Goal: Task Accomplishment & Management: Manage account settings

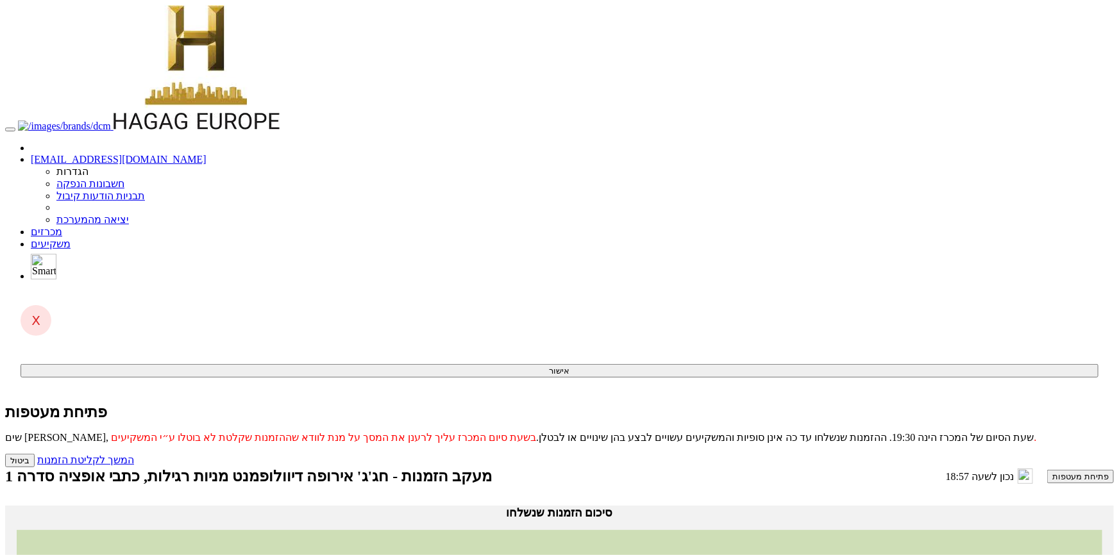
click at [1047, 470] on button "פתיחת מעטפות" at bounding box center [1080, 476] width 67 height 13
click at [134, 455] on link "המשך לקליטת הזמנות" at bounding box center [85, 460] width 97 height 11
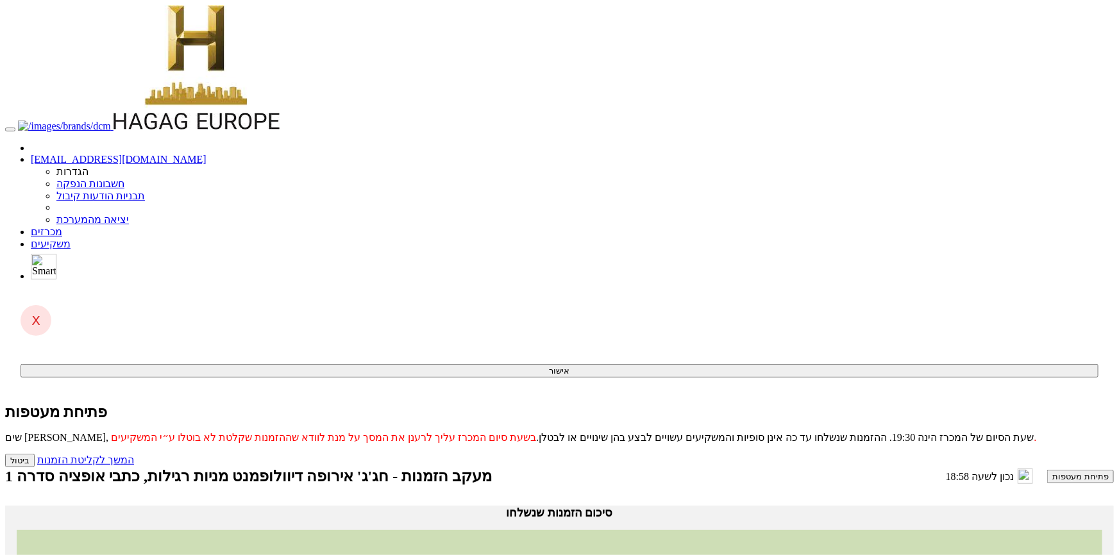
click at [1047, 470] on button "פתיחת מעטפות" at bounding box center [1080, 476] width 67 height 13
click at [134, 455] on link "המשך לקליטת הזמנות" at bounding box center [85, 460] width 97 height 11
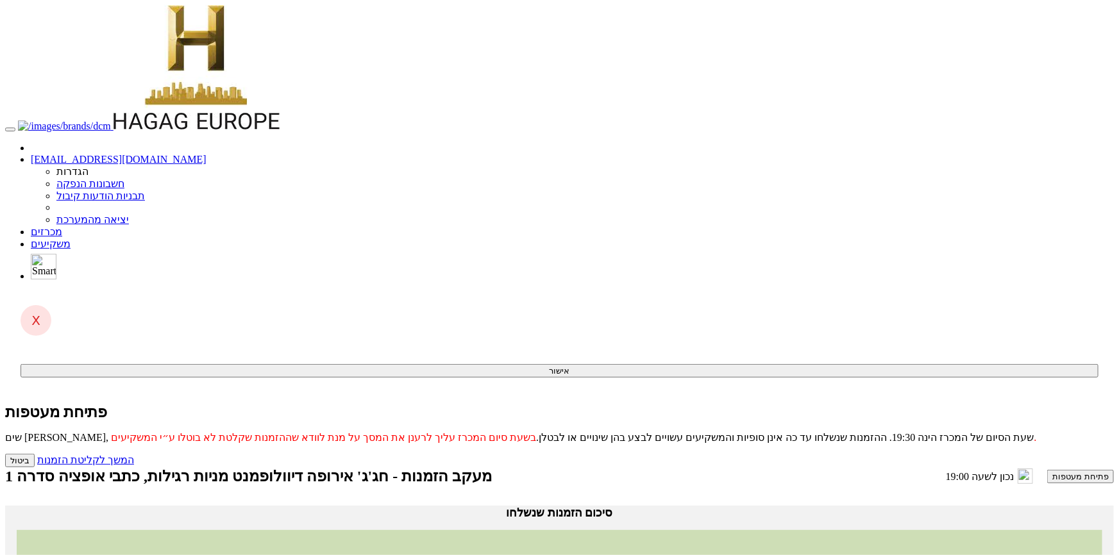
click at [1047, 470] on button "פתיחת מעטפות" at bounding box center [1080, 476] width 67 height 13
click at [134, 455] on link "המשך לקליטת הזמנות" at bounding box center [85, 460] width 97 height 11
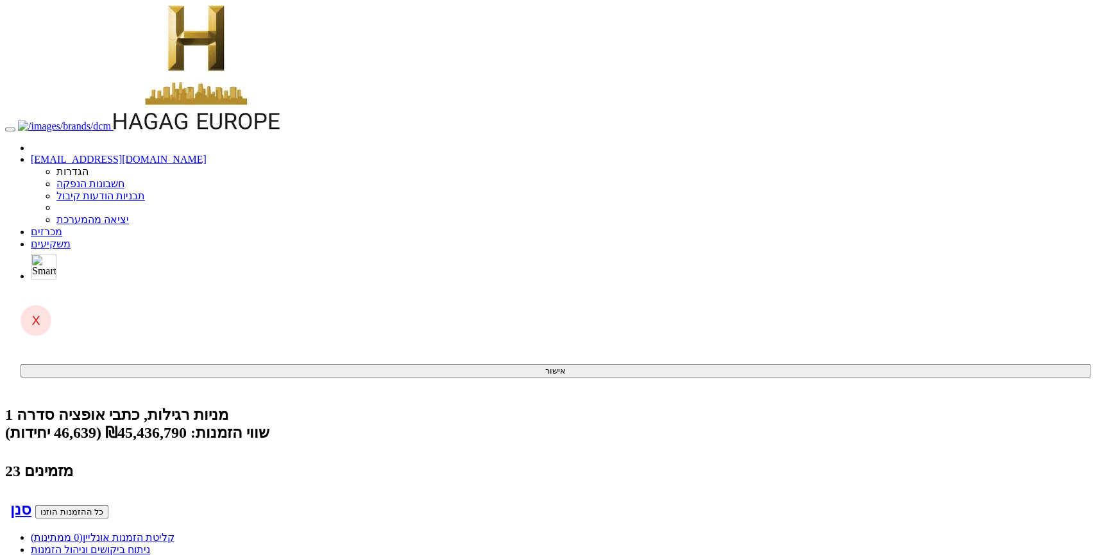
drag, startPoint x: 719, startPoint y: 298, endPoint x: 778, endPoint y: 296, distance: 59.0
drag, startPoint x: 722, startPoint y: 296, endPoint x: 742, endPoint y: 296, distance: 19.9
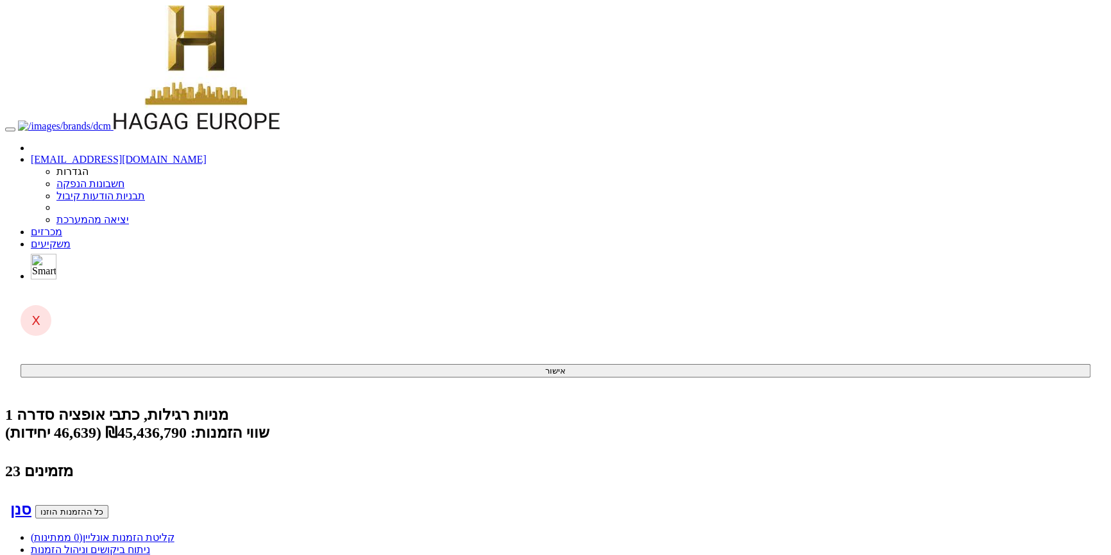
drag, startPoint x: 746, startPoint y: 272, endPoint x: 773, endPoint y: 271, distance: 26.3
drag, startPoint x: 740, startPoint y: 269, endPoint x: 767, endPoint y: 269, distance: 26.9
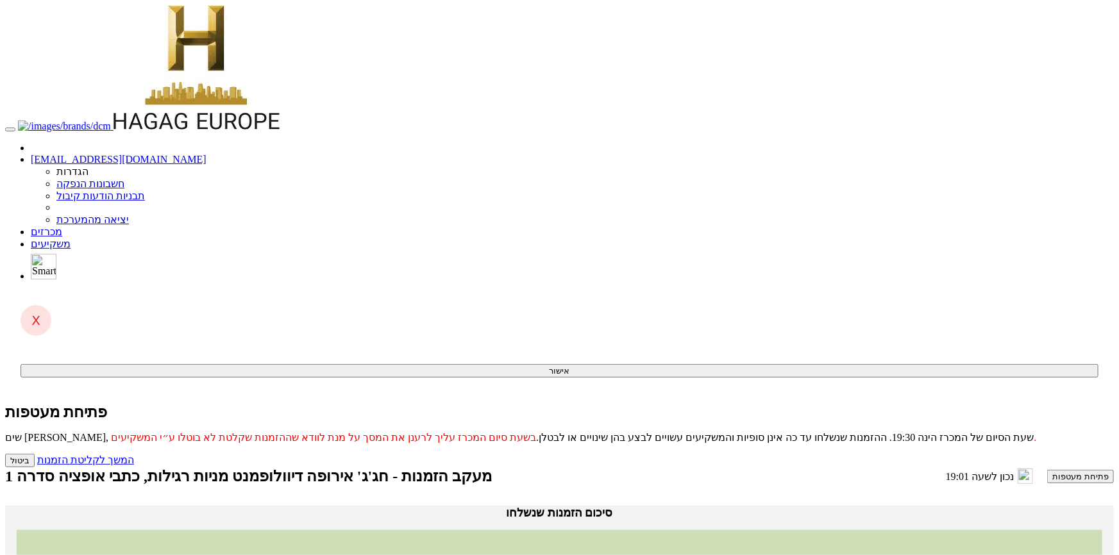
click at [1047, 470] on button "פתיחת מעטפות" at bounding box center [1080, 476] width 67 height 13
click at [134, 455] on link "המשך לקליטת הזמנות" at bounding box center [85, 460] width 97 height 11
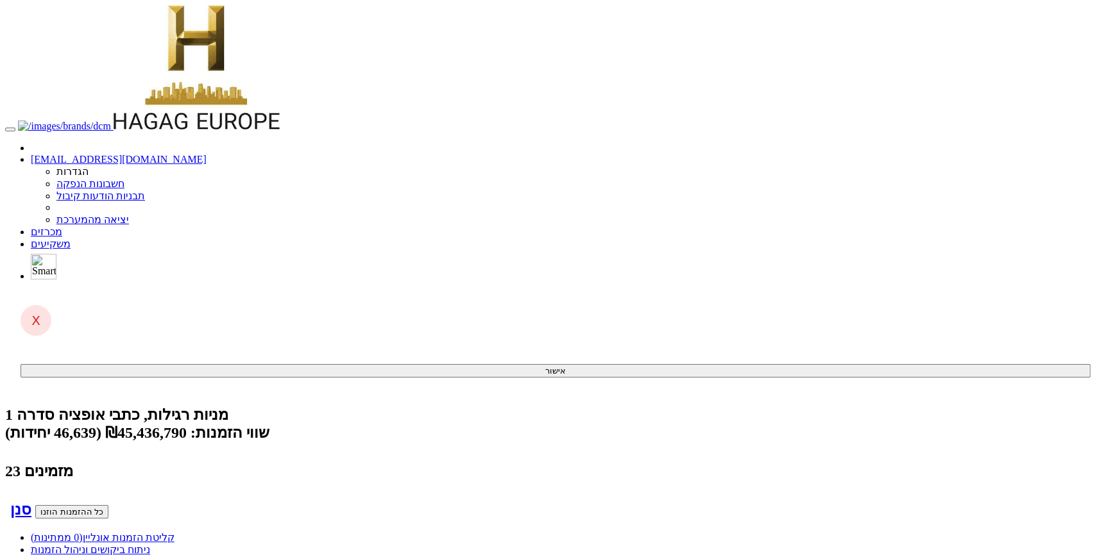
drag, startPoint x: 721, startPoint y: 294, endPoint x: 782, endPoint y: 294, distance: 60.9
drag, startPoint x: 718, startPoint y: 290, endPoint x: 802, endPoint y: 290, distance: 83.4
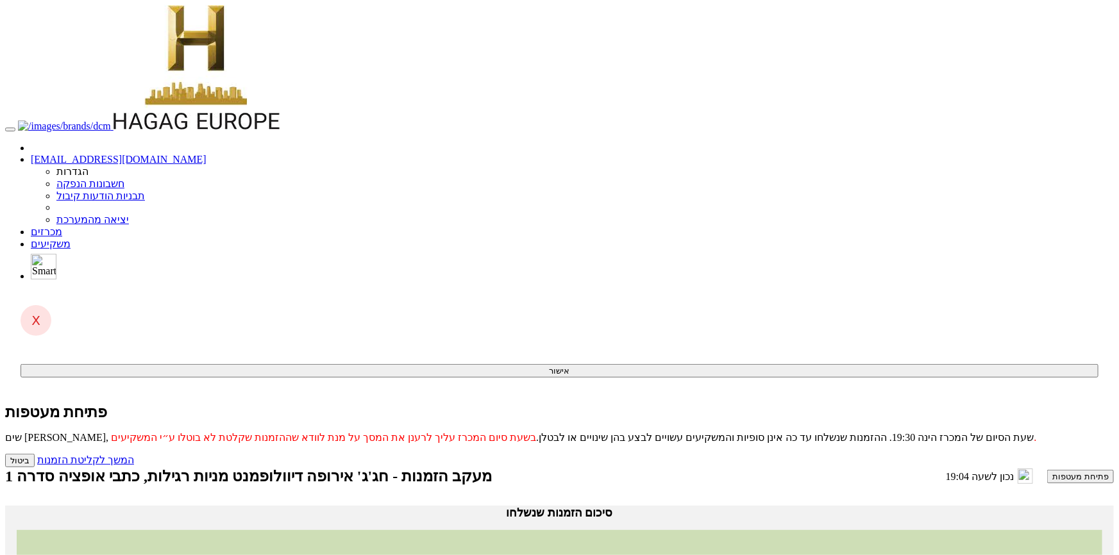
click at [1047, 470] on button "פתיחת מעטפות" at bounding box center [1080, 476] width 67 height 13
click at [134, 455] on link "המשך לקליטת הזמנות" at bounding box center [85, 460] width 97 height 11
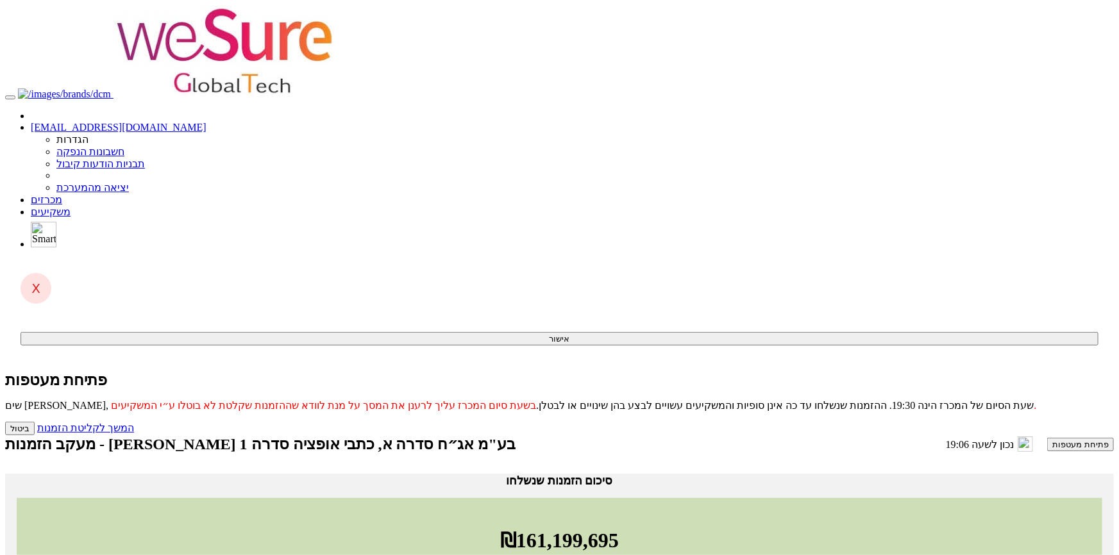
click at [1047, 438] on button "פתיחת מעטפות" at bounding box center [1080, 444] width 67 height 13
click at [134, 423] on link "המשך לקליטת הזמנות" at bounding box center [85, 428] width 97 height 11
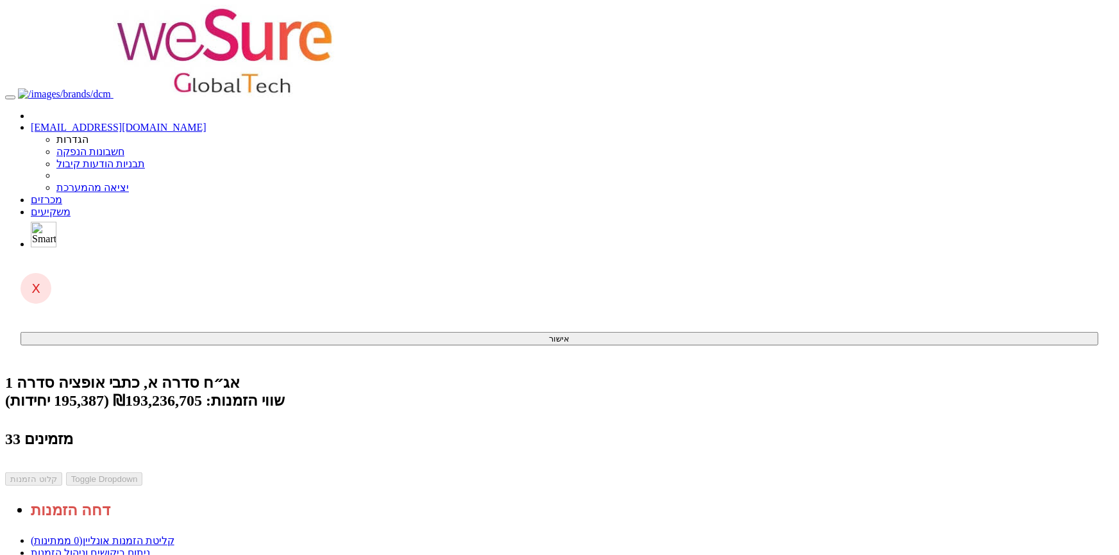
click at [150, 548] on link "ניתוח ביקושים וניהול הזמנות" at bounding box center [90, 553] width 119 height 11
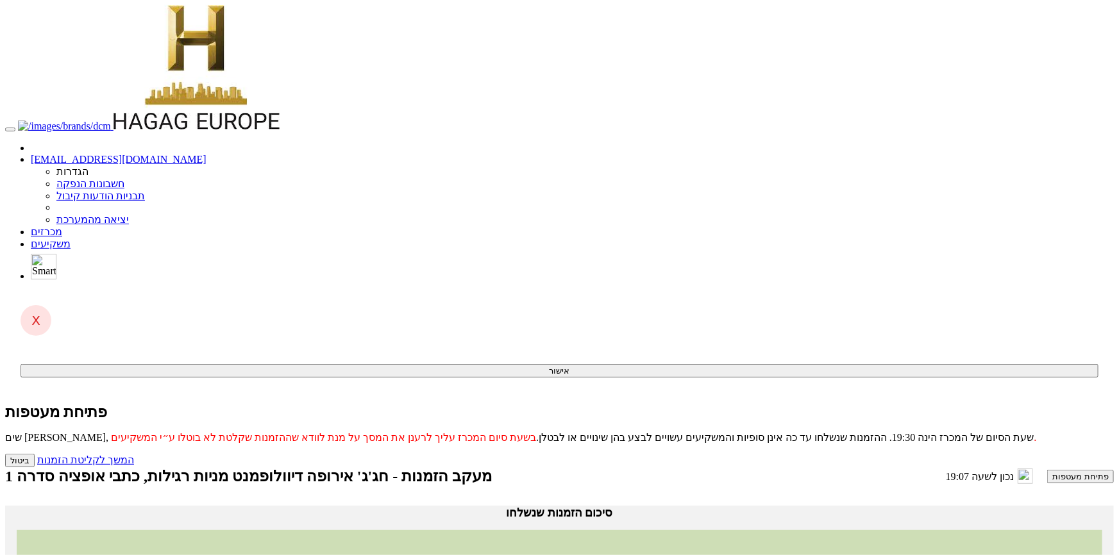
click at [1047, 470] on button "פתיחת מעטפות" at bounding box center [1080, 476] width 67 height 13
click at [134, 455] on link "המשך לקליטת הזמנות" at bounding box center [85, 460] width 97 height 11
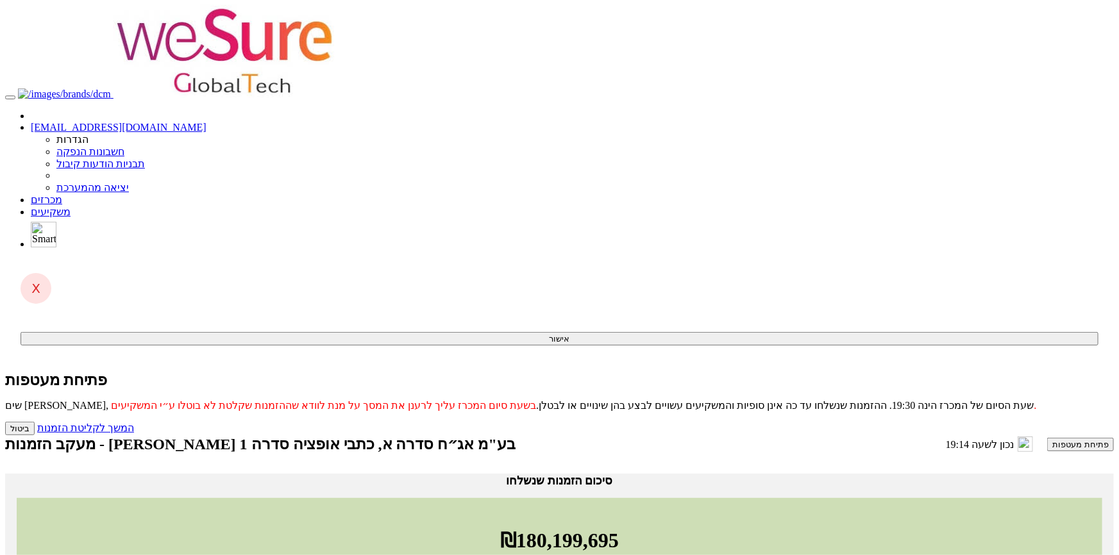
click at [1047, 438] on button "פתיחת מעטפות" at bounding box center [1080, 444] width 67 height 13
click at [134, 423] on link "המשך לקליטת הזמנות" at bounding box center [85, 428] width 97 height 11
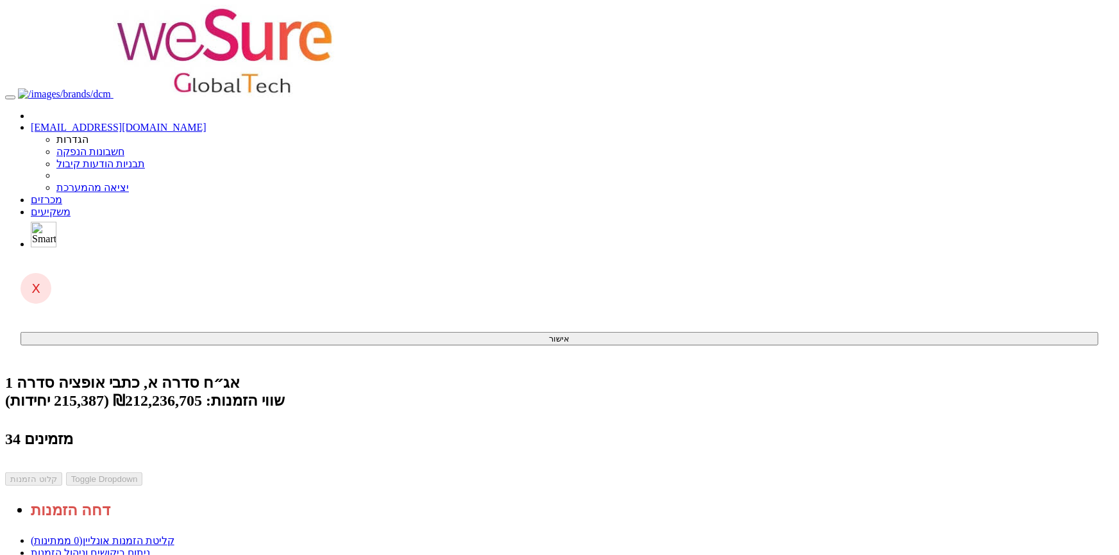
click at [150, 548] on link "ניתוח ביקושים וניהול הזמנות" at bounding box center [90, 553] width 119 height 11
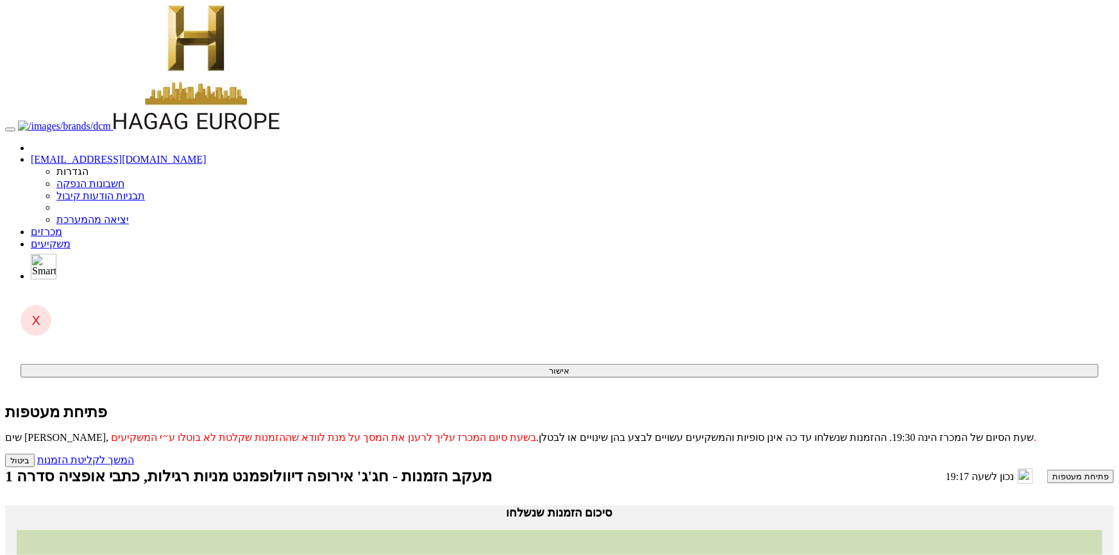
click at [1047, 470] on button "פתיחת מעטפות" at bounding box center [1080, 476] width 67 height 13
click at [134, 455] on link "המשך לקליטת הזמנות" at bounding box center [85, 460] width 97 height 11
click at [1047, 470] on button "פתיחת מעטפות" at bounding box center [1080, 476] width 67 height 13
click at [134, 455] on link "המשך לקליטת הזמנות" at bounding box center [85, 460] width 97 height 11
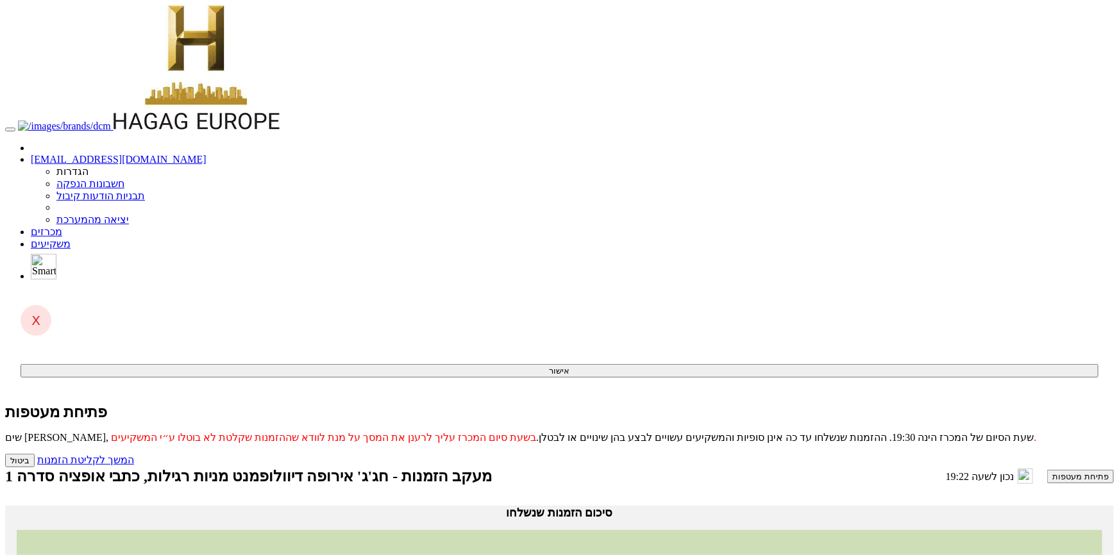
click at [1047, 470] on button "פתיחת מעטפות" at bounding box center [1080, 476] width 67 height 13
click at [134, 455] on link "המשך לקליטת הזמנות" at bounding box center [85, 460] width 97 height 11
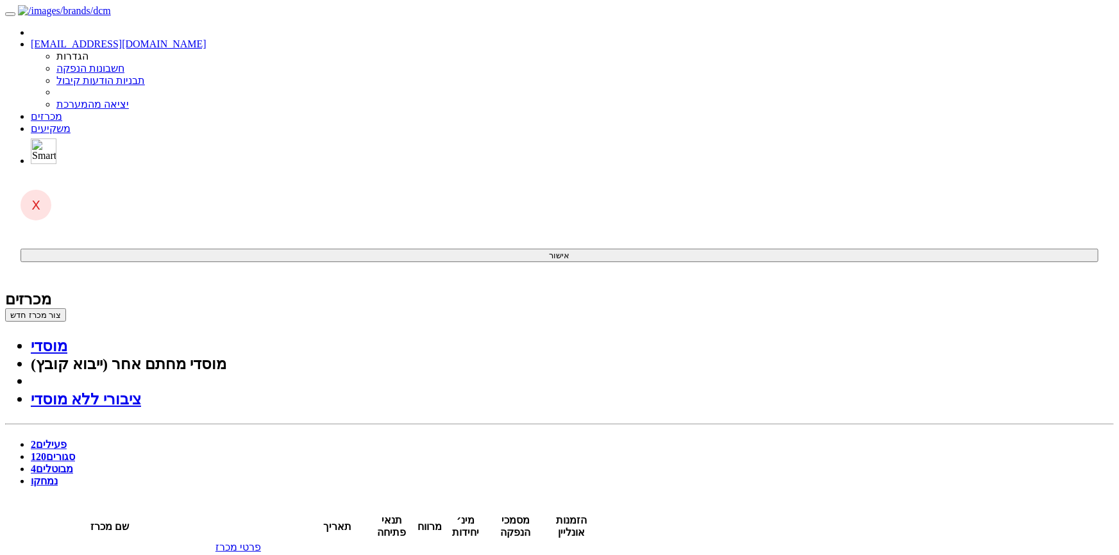
type input "19:45"
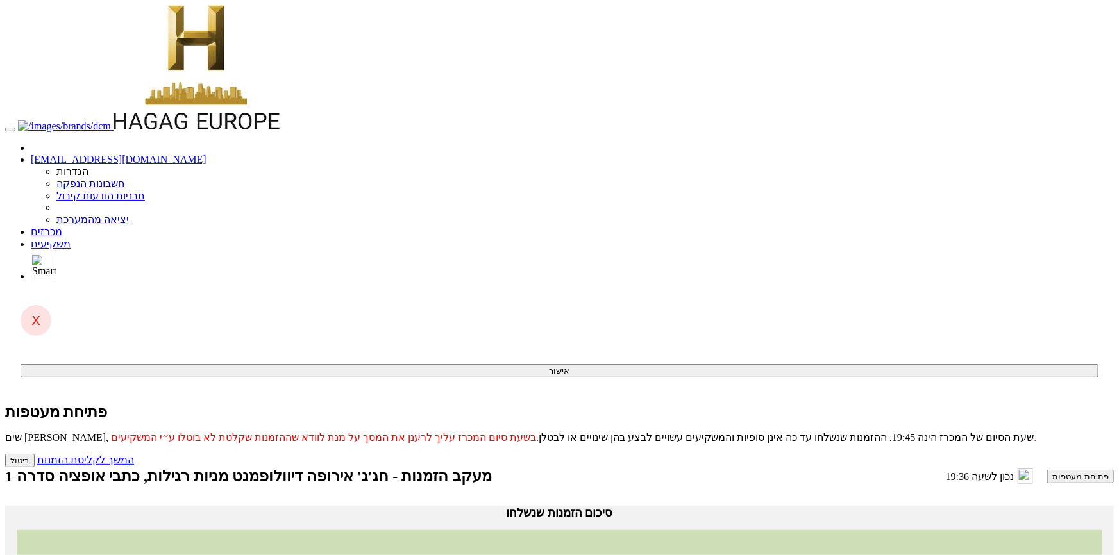
click at [1047, 470] on button "פתיחת מעטפות" at bounding box center [1080, 476] width 67 height 13
click at [134, 455] on link "המשך לקליטת הזמנות" at bounding box center [85, 460] width 97 height 11
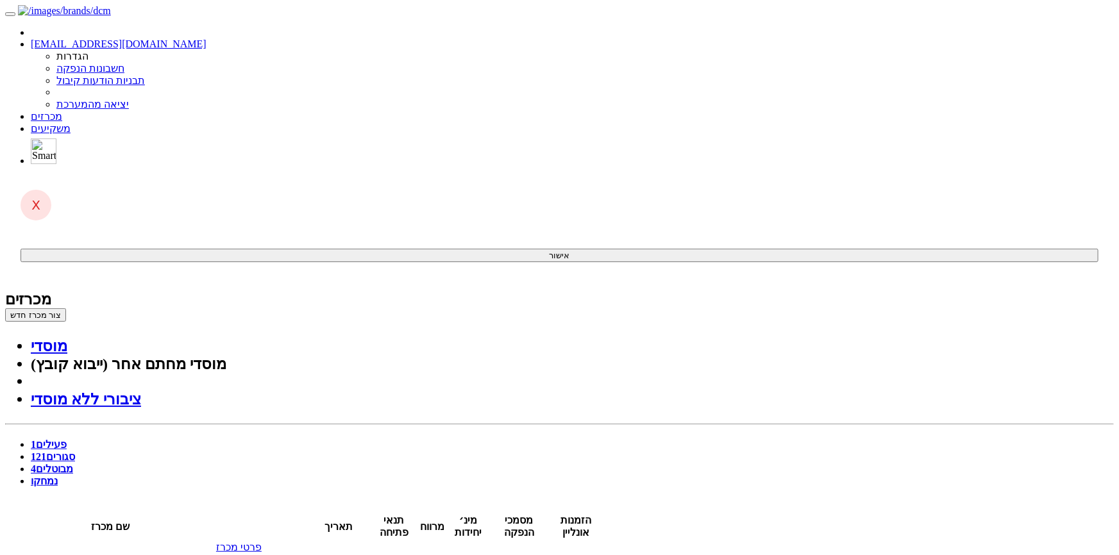
click at [75, 451] on link "סגורים 121" at bounding box center [53, 456] width 44 height 11
